Goal: Information Seeking & Learning: Learn about a topic

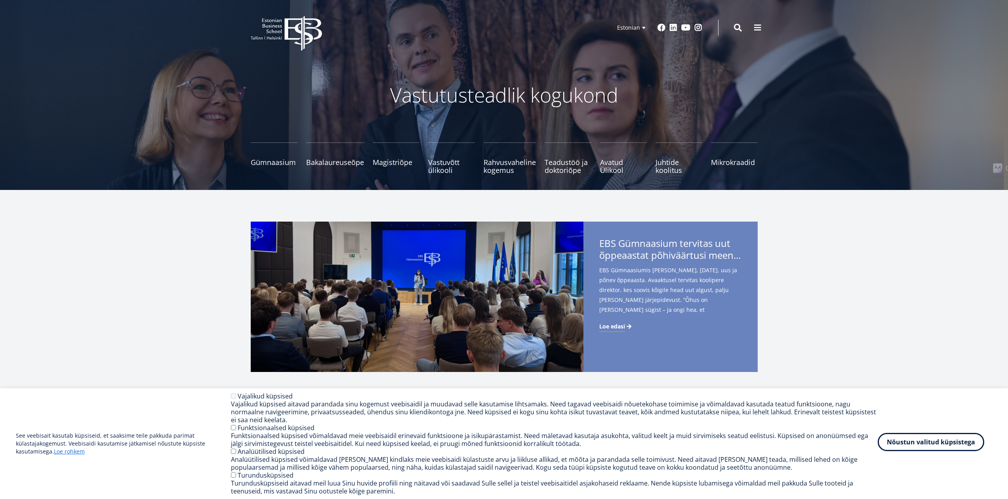
click at [946, 446] on button "Nõustun valitud küpsistega" at bounding box center [931, 442] width 107 height 18
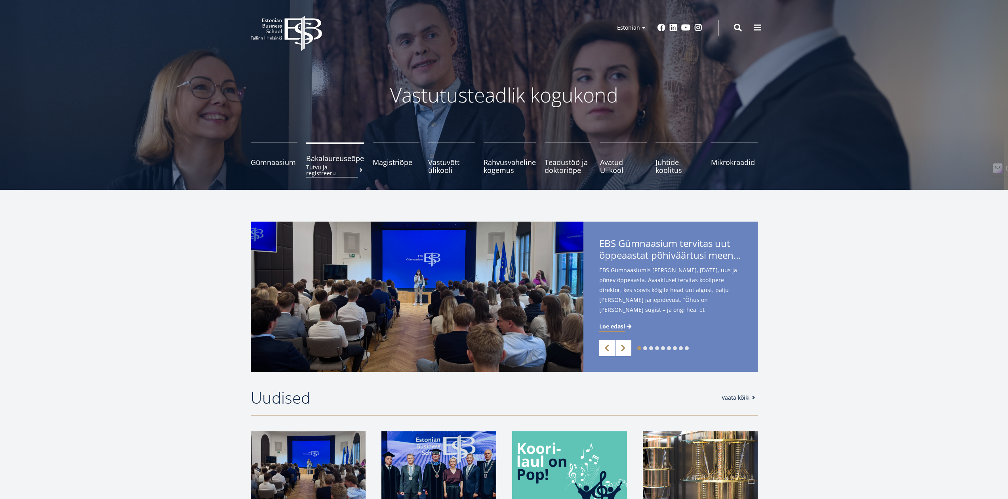
click at [327, 170] on small "Tutvu ja registreeru" at bounding box center [335, 170] width 58 height 12
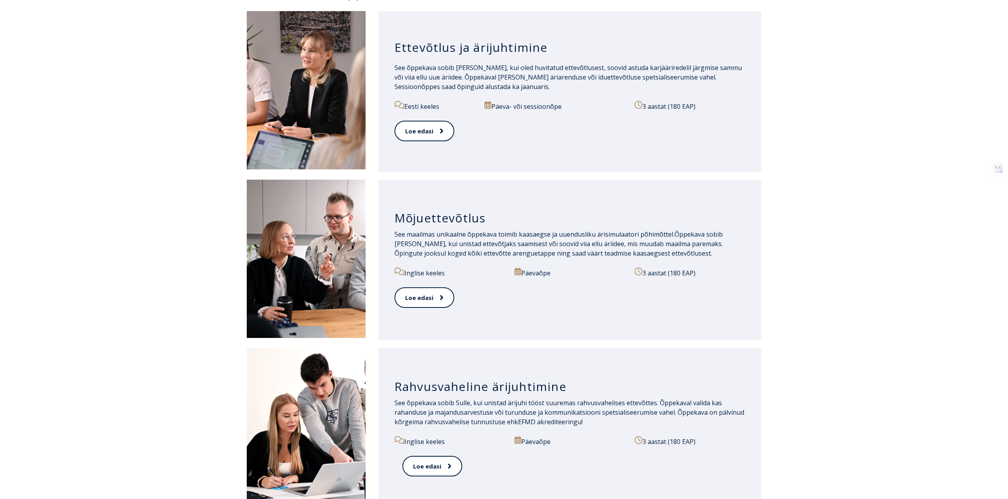
scroll to position [356, 0]
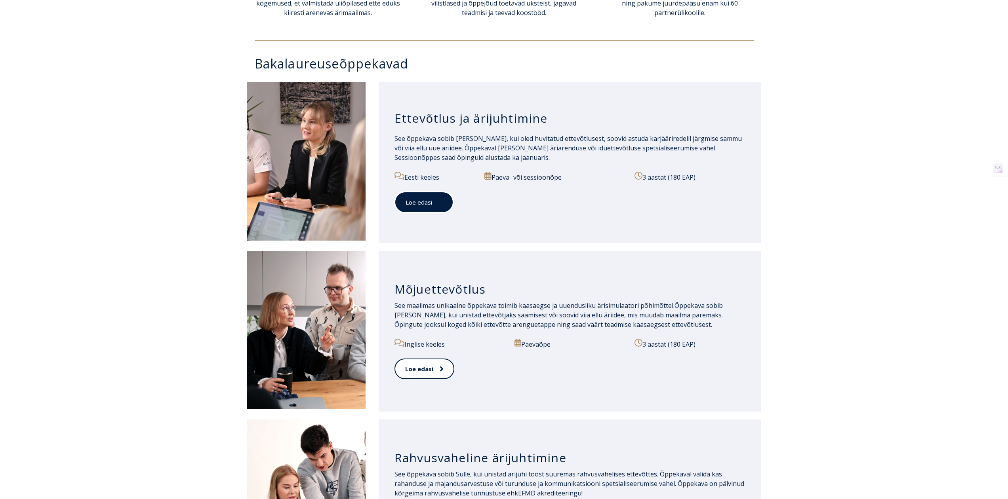
click at [428, 209] on link "Loe edasi" at bounding box center [424, 203] width 59 height 22
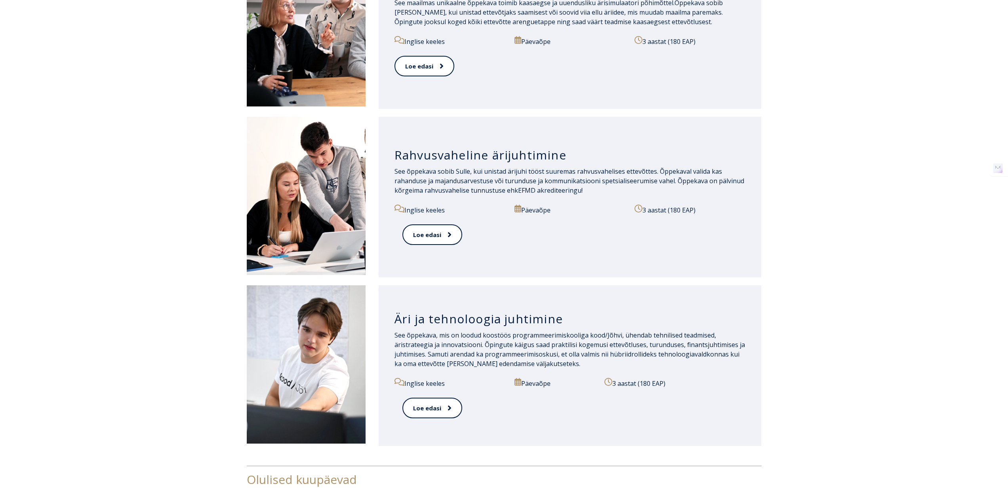
scroll to position [684, 0]
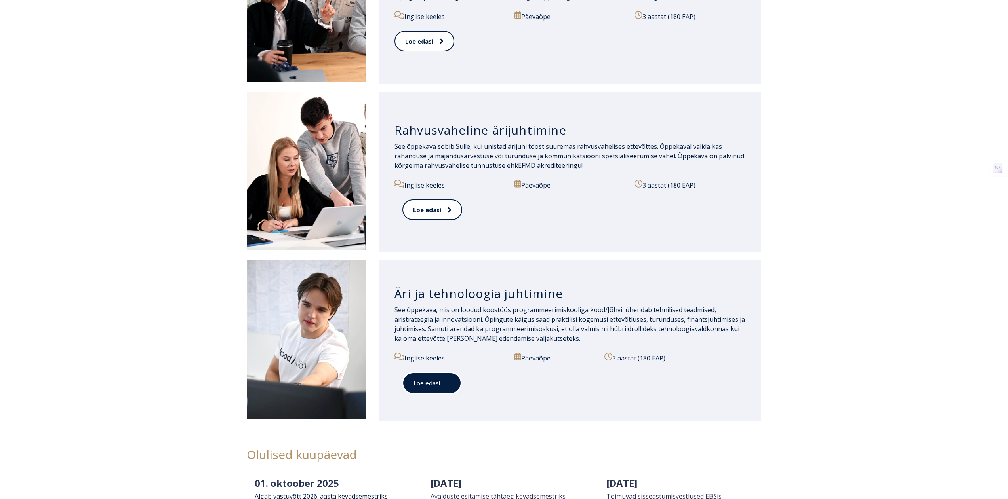
click at [431, 381] on link "Loe edasi" at bounding box center [431, 384] width 59 height 22
